Goal: Navigation & Orientation: Find specific page/section

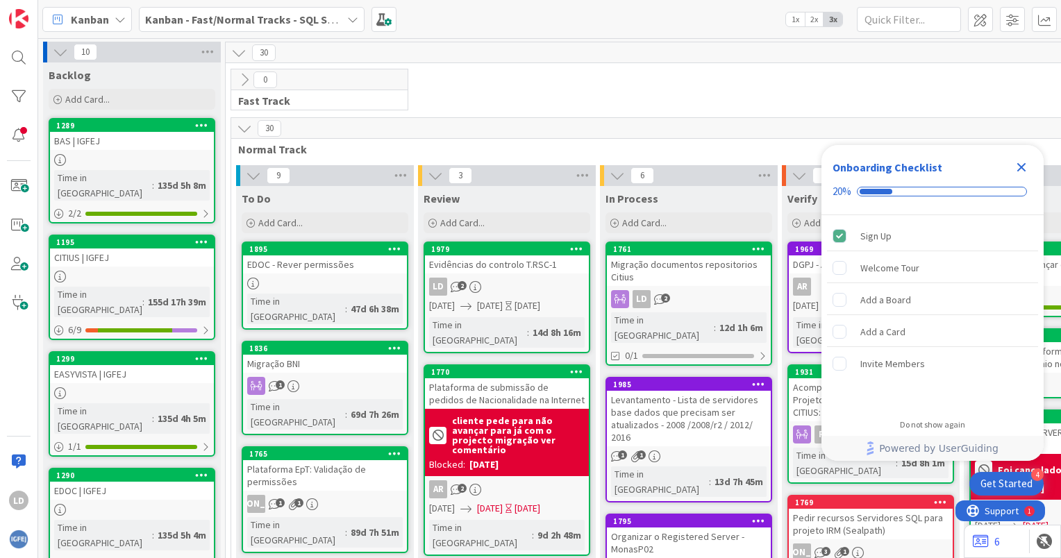
click at [349, 15] on icon at bounding box center [352, 19] width 11 height 11
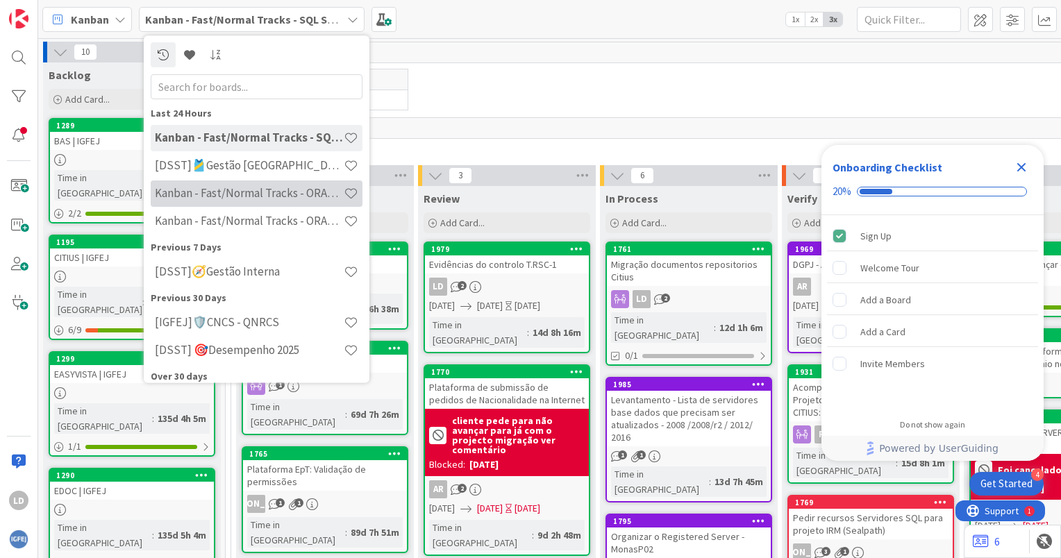
click at [292, 193] on h4 "Kanban - Fast/Normal Tracks - ORACLE WEBLOGIC" at bounding box center [249, 194] width 189 height 14
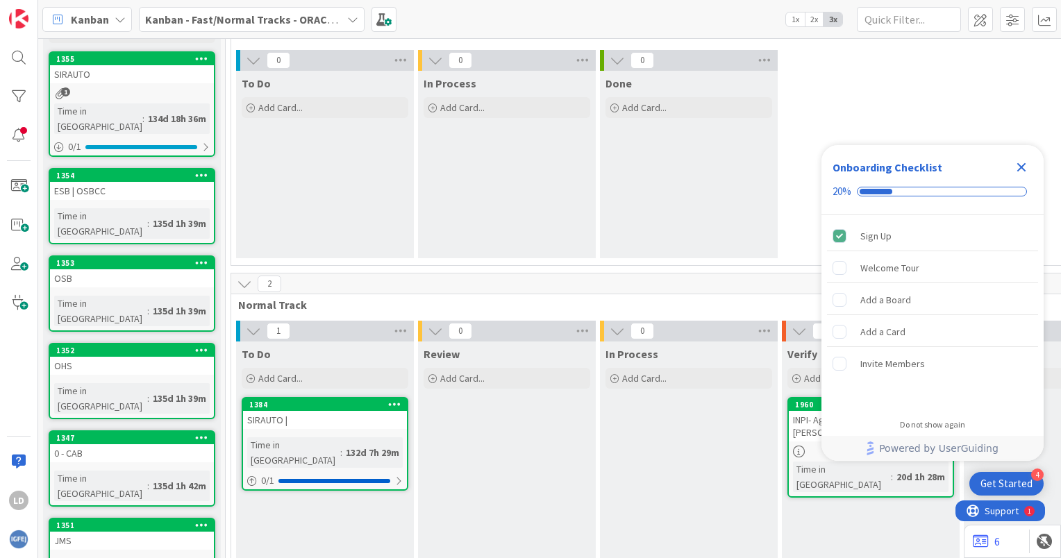
scroll to position [251, 0]
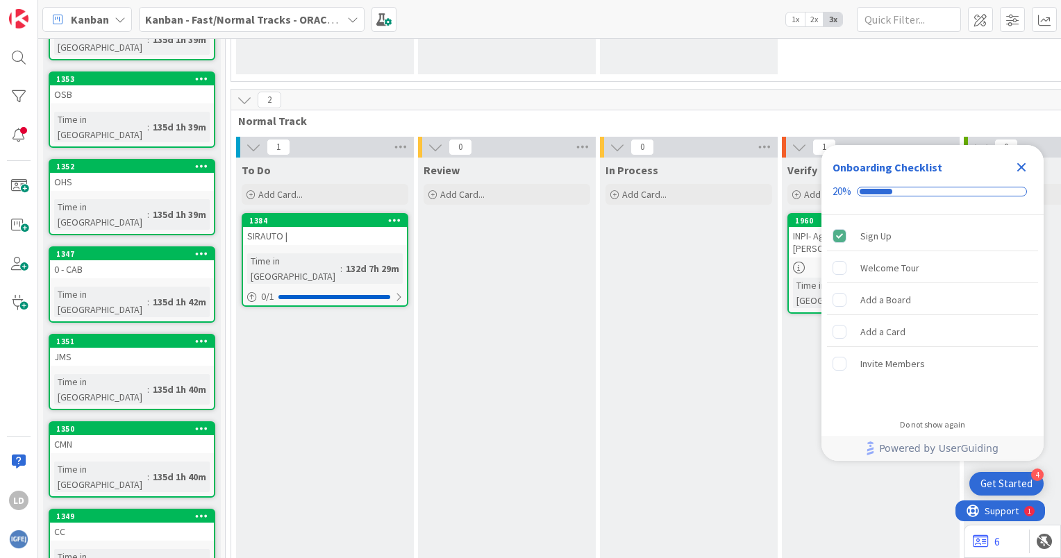
click at [317, 19] on b "Kanban - Fast/Normal Tracks - ORACLE WEBLOGIC" at bounding box center [269, 19] width 249 height 14
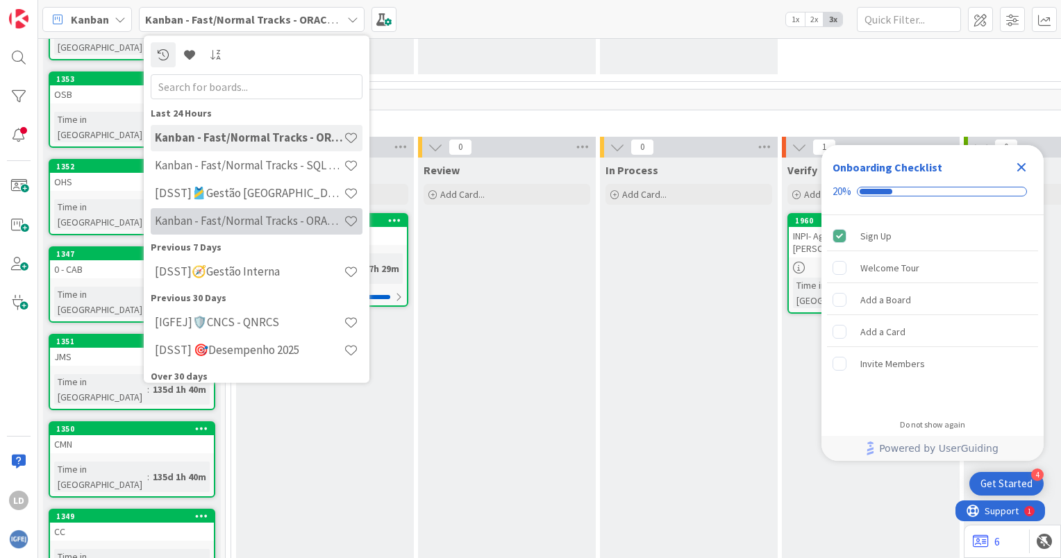
click at [299, 219] on h4 "Kanban - Fast/Normal Tracks - ORACLE TEAM | IGFEJ" at bounding box center [249, 222] width 189 height 14
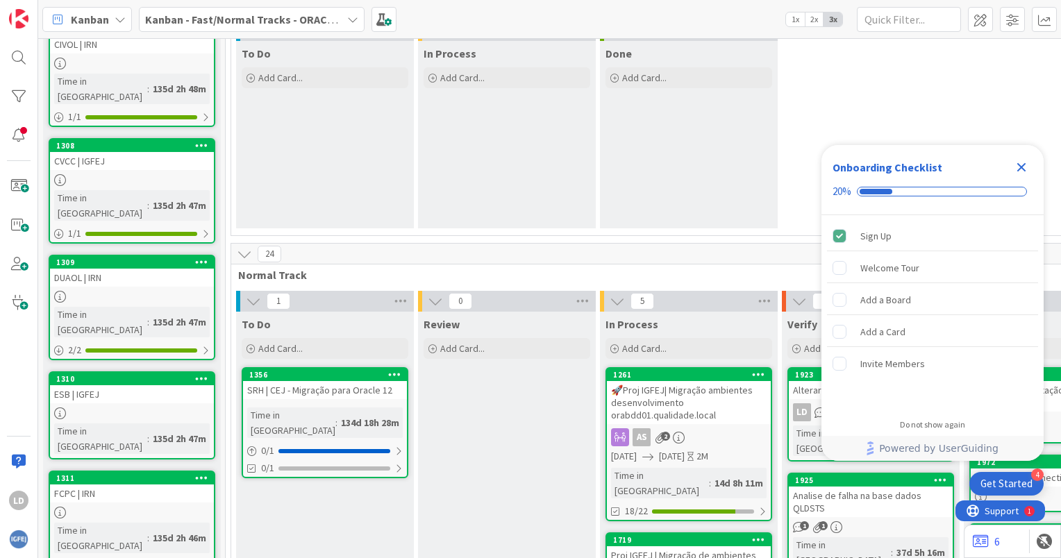
scroll to position [278, 0]
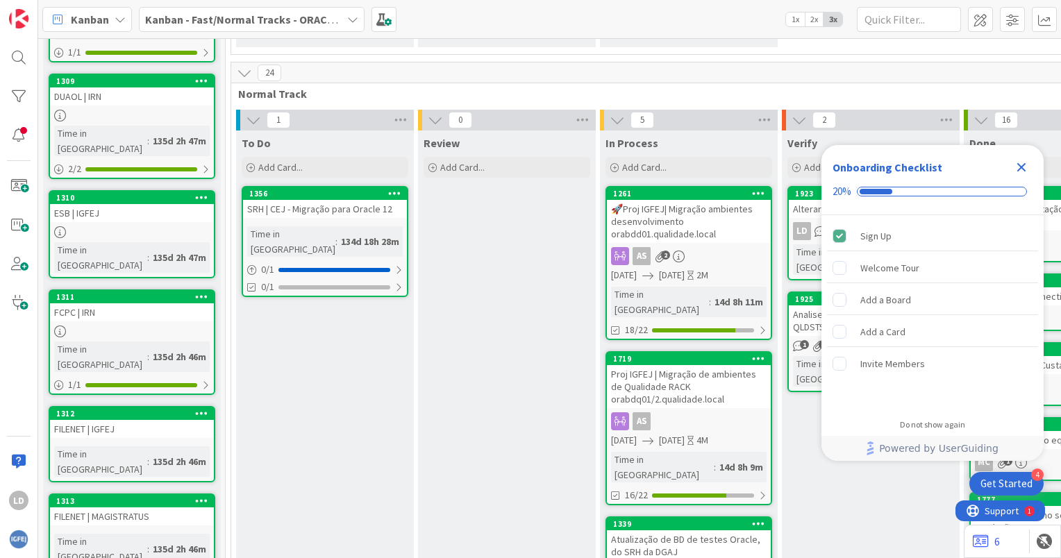
click at [1018, 164] on icon "Close Checklist" at bounding box center [1021, 167] width 9 height 9
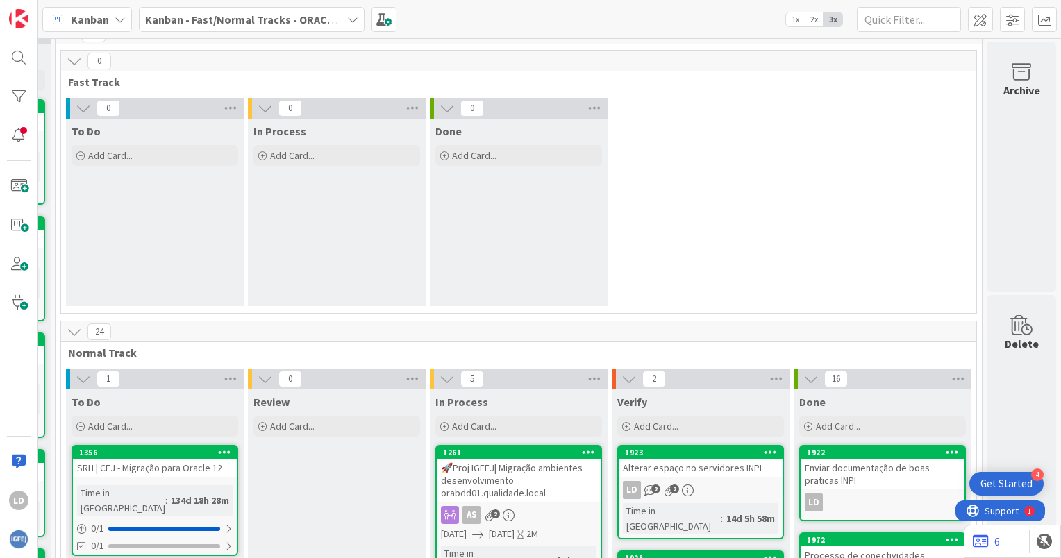
scroll to position [0, 180]
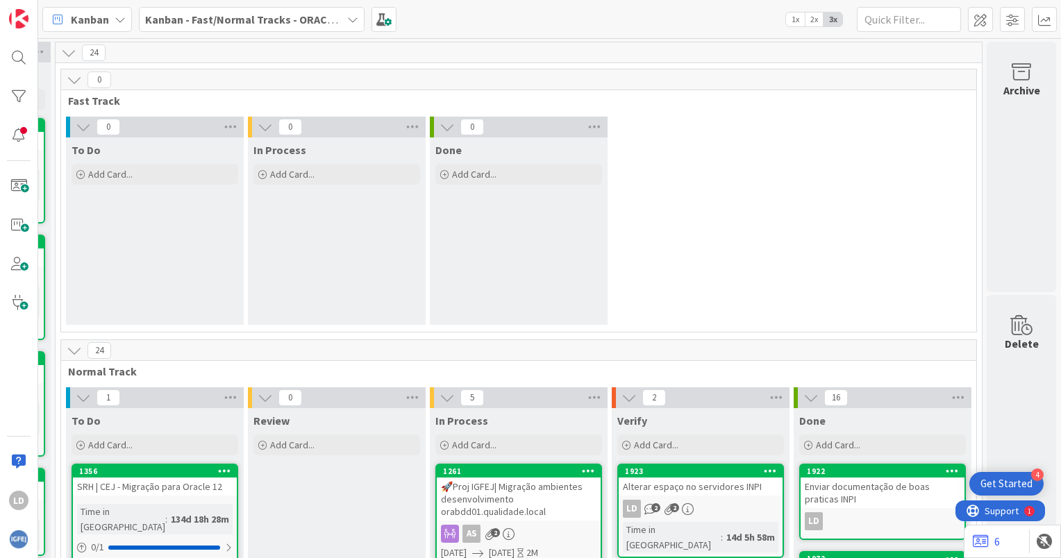
click at [330, 14] on b "Kanban - Fast/Normal Tracks - ORACLE TEAM | IGFEJ" at bounding box center [275, 19] width 260 height 14
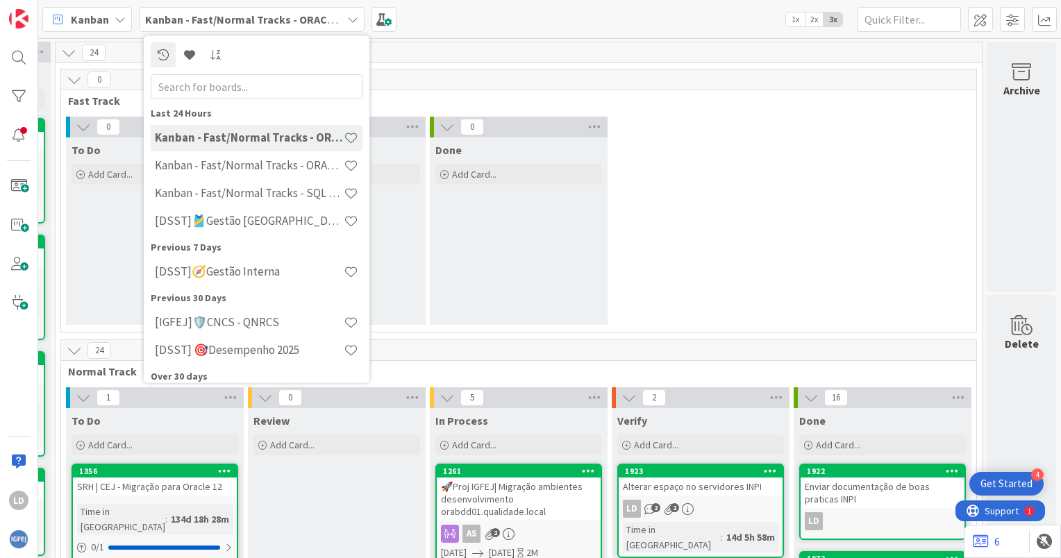
click at [853, 104] on span "Fast Track" at bounding box center [513, 101] width 891 height 14
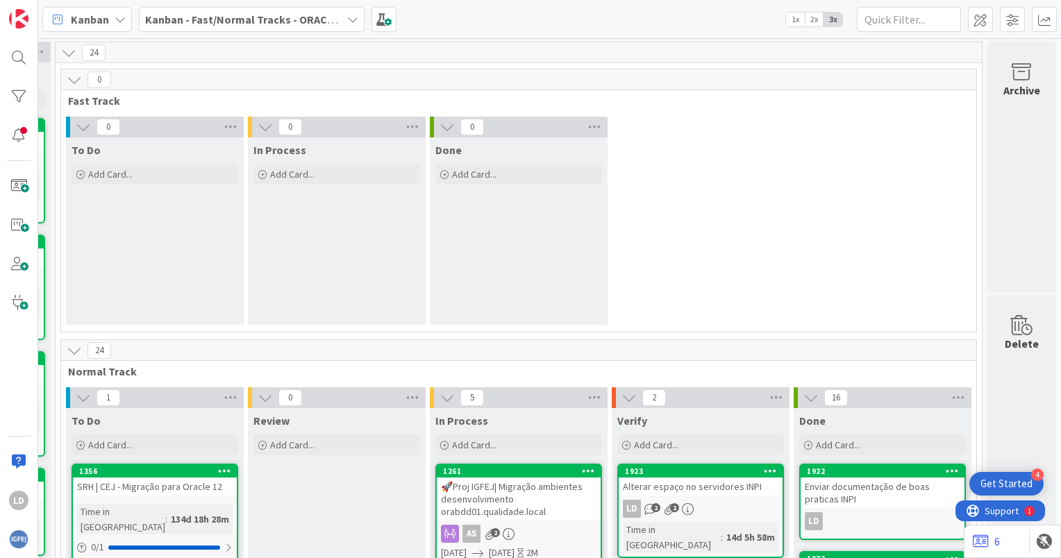
click at [339, 13] on b "Kanban - Fast/Normal Tracks - ORACLE TEAM | IGFEJ" at bounding box center [275, 19] width 260 height 14
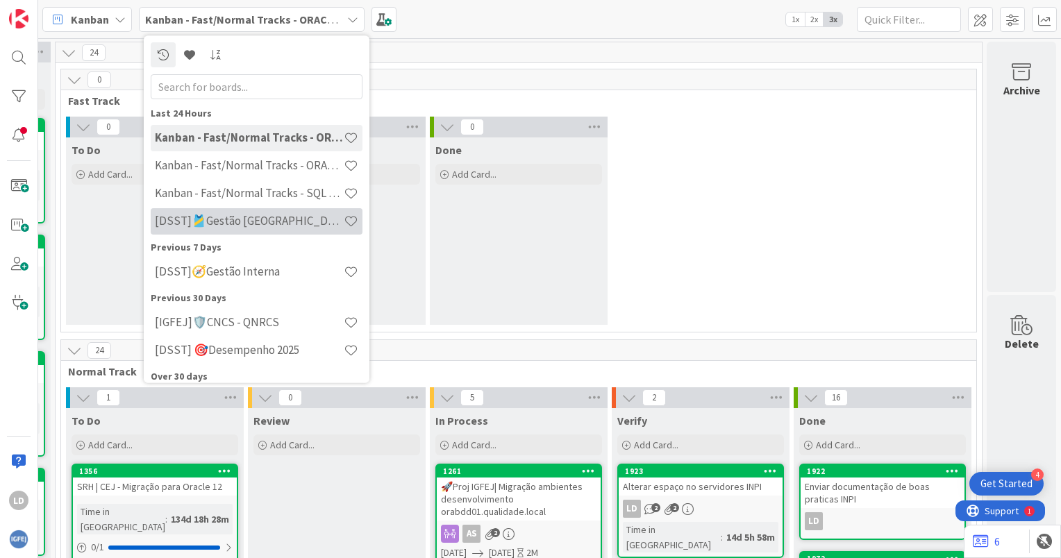
click at [289, 219] on h4 "[DSST]🎽Gestão [GEOGRAPHIC_DATA]" at bounding box center [249, 222] width 189 height 14
